Goal: Navigation & Orientation: Find specific page/section

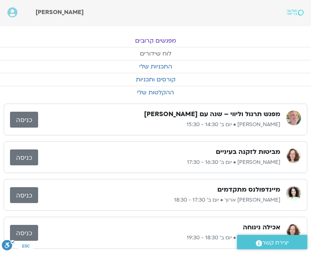
click at [156, 53] on link "לוח שידורים" at bounding box center [155, 53] width 311 height 13
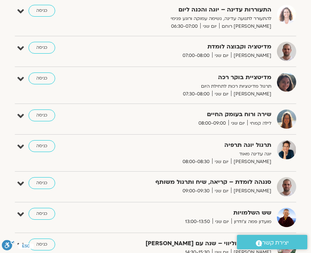
scroll to position [123, 0]
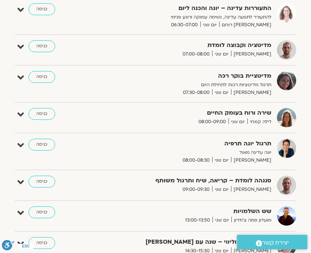
click at [40, 210] on link "כניסה" at bounding box center [41, 212] width 27 height 12
